Goal: Task Accomplishment & Management: Use online tool/utility

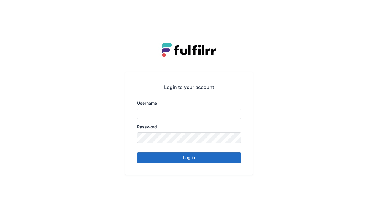
type input "******"
click at [185, 162] on button "Log in" at bounding box center [189, 158] width 104 height 11
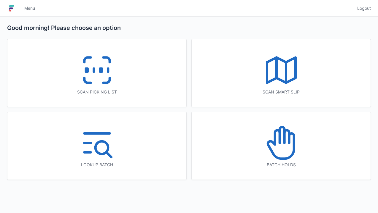
click at [113, 74] on icon at bounding box center [97, 70] width 38 height 38
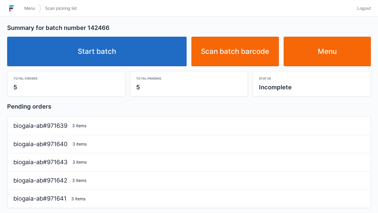
click at [101, 49] on link "Start batch" at bounding box center [96, 52] width 179 height 30
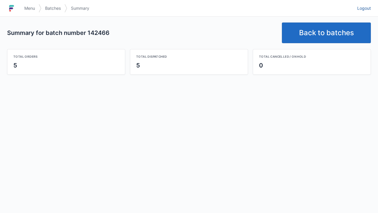
click at [361, 3] on link "Logout" at bounding box center [361, 8] width 17 height 11
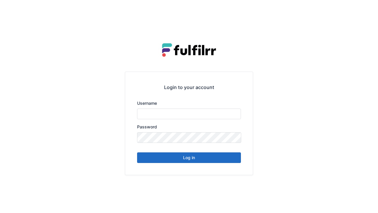
type input "******"
click at [176, 160] on button "Log in" at bounding box center [189, 158] width 104 height 11
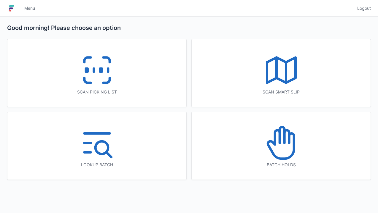
click at [94, 77] on icon at bounding box center [97, 70] width 38 height 38
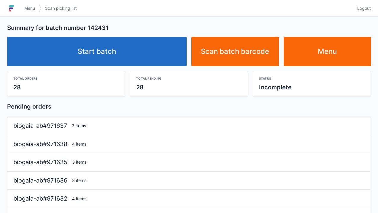
click at [110, 39] on link "Start batch" at bounding box center [96, 52] width 179 height 30
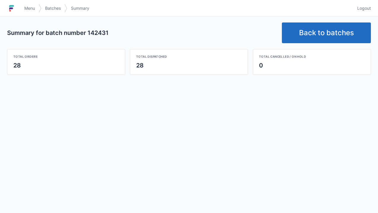
click at [359, 10] on span "Logout" at bounding box center [364, 8] width 14 height 6
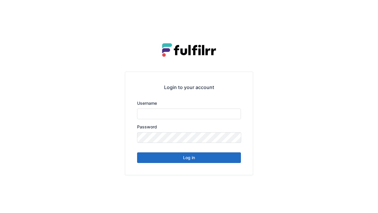
type input "******"
click at [194, 162] on button "Log in" at bounding box center [189, 158] width 104 height 11
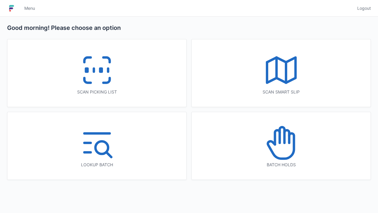
click at [107, 76] on icon at bounding box center [97, 70] width 38 height 38
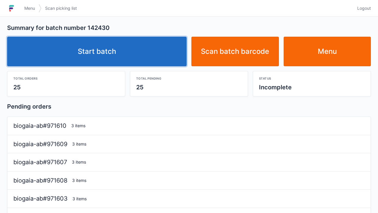
click at [129, 46] on link "Start batch" at bounding box center [96, 52] width 179 height 30
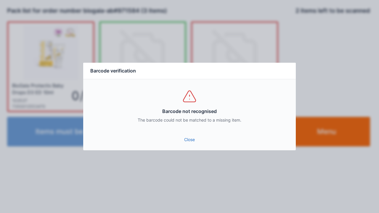
click at [181, 137] on link "Close" at bounding box center [189, 140] width 203 height 11
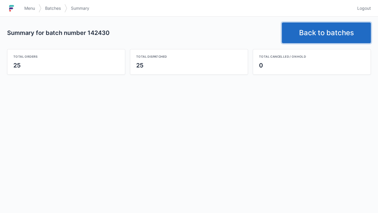
click at [327, 26] on link "Back to batches" at bounding box center [326, 33] width 89 height 21
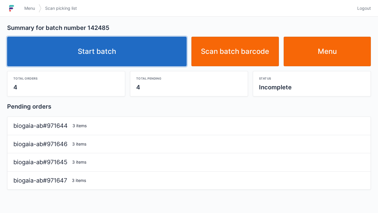
click at [124, 51] on link "Start batch" at bounding box center [96, 52] width 179 height 30
